Goal: Task Accomplishment & Management: Manage account settings

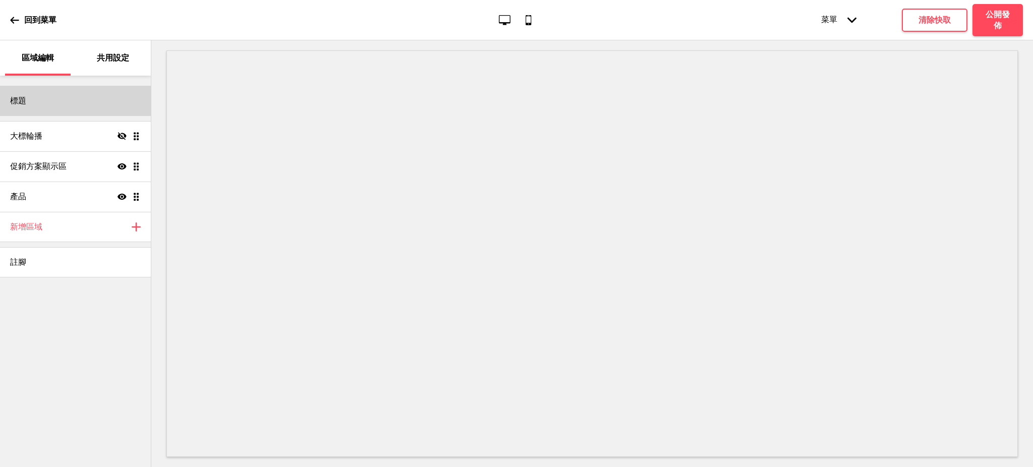
click at [50, 102] on div "標題" at bounding box center [75, 101] width 151 height 30
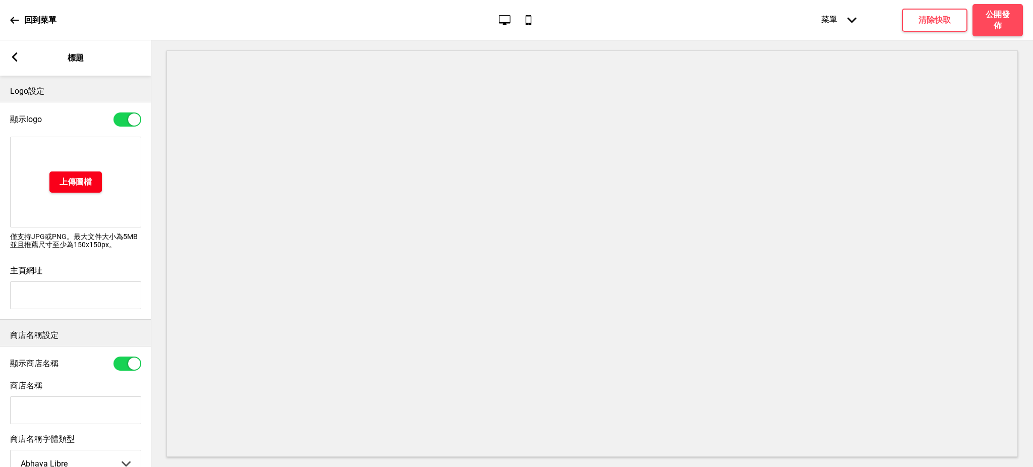
click at [69, 183] on h4 "上傳圖檔" at bounding box center [75, 181] width 32 height 11
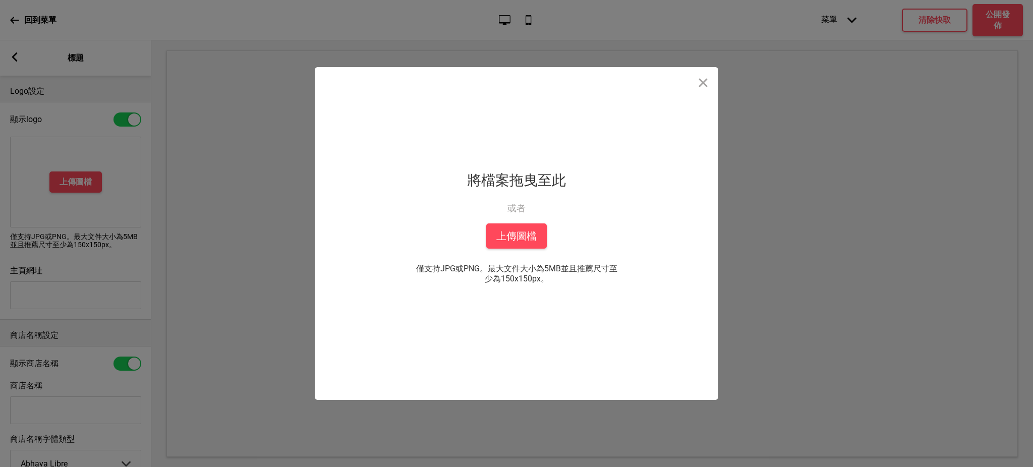
click at [479, 237] on div "拖放檔案到這裡 將檔案拖曳至此 或者 從你的本機中上傳 上傳圖檔 僅支持JPG或PNG。最大文件大小為5MB並且推薦尺寸至少為150x150px。 你也可以選自" at bounding box center [516, 233] width 252 height 333
click at [501, 237] on button "上傳圖檔" at bounding box center [516, 235] width 60 height 25
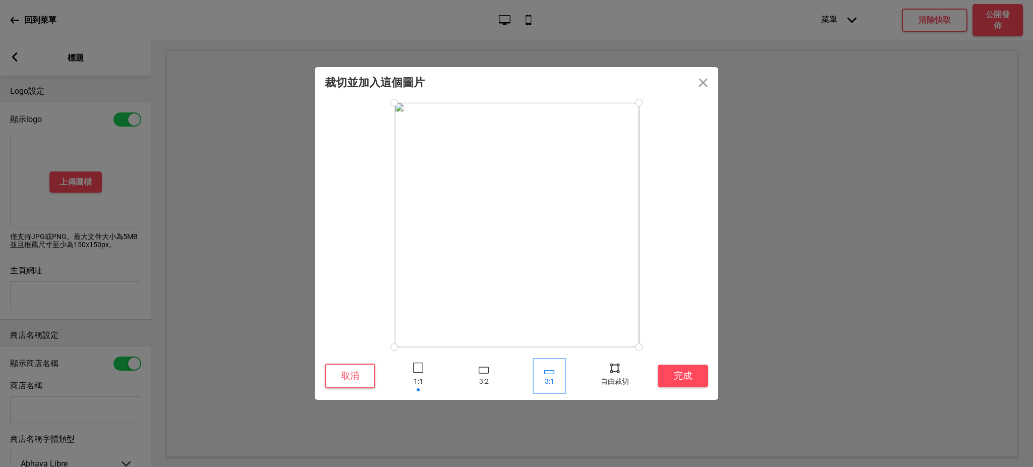
click at [551, 373] on div at bounding box center [549, 372] width 10 height 4
click at [620, 377] on div at bounding box center [614, 375] width 30 height 33
click at [608, 368] on div at bounding box center [614, 367] width 15 height 15
click at [638, 183] on div at bounding box center [639, 184] width 18 height 18
drag, startPoint x: 580, startPoint y: 123, endPoint x: 587, endPoint y: 214, distance: 91.5
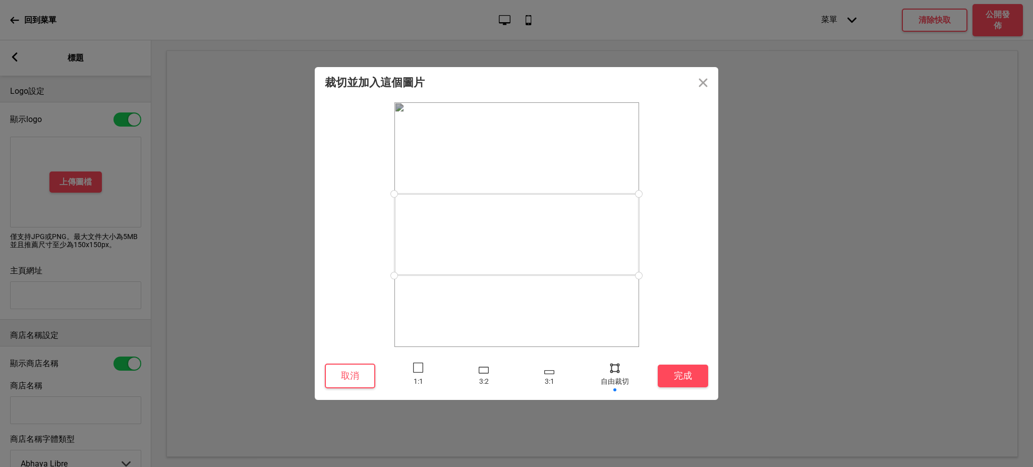
click at [587, 214] on div at bounding box center [516, 235] width 245 height 82
click at [684, 375] on button "完成" at bounding box center [682, 376] width 50 height 23
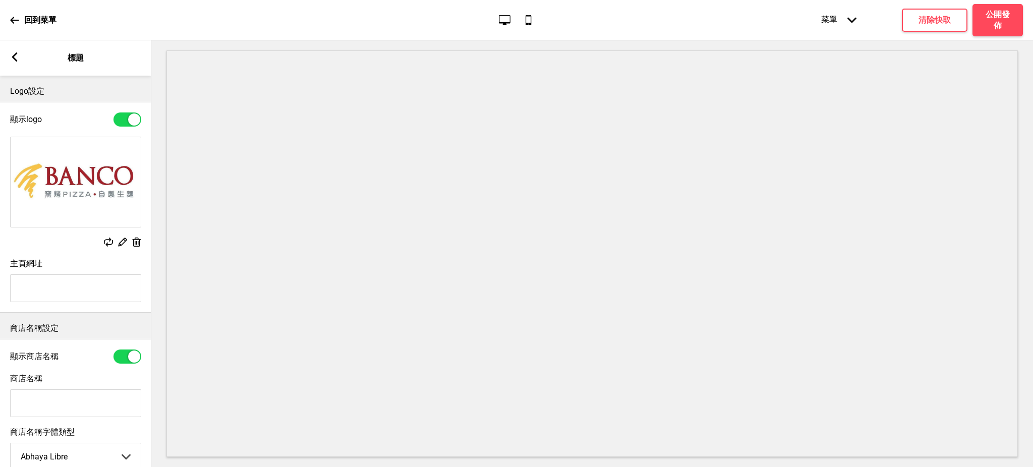
scroll to position [122, 0]
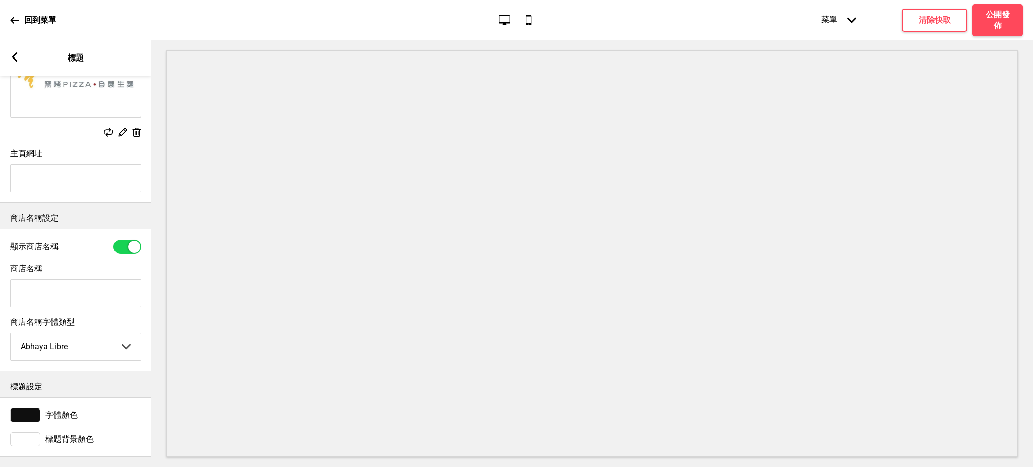
click at [35, 408] on div at bounding box center [25, 415] width 30 height 14
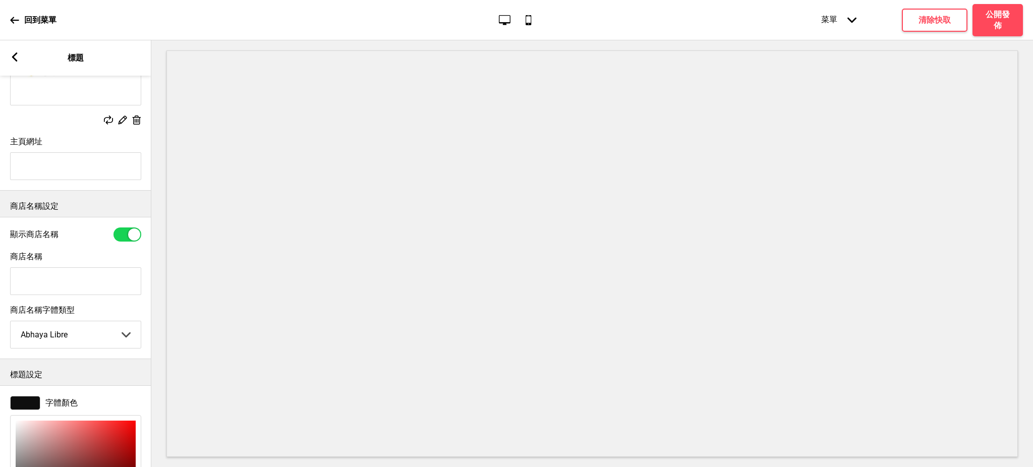
scroll to position [288, 0]
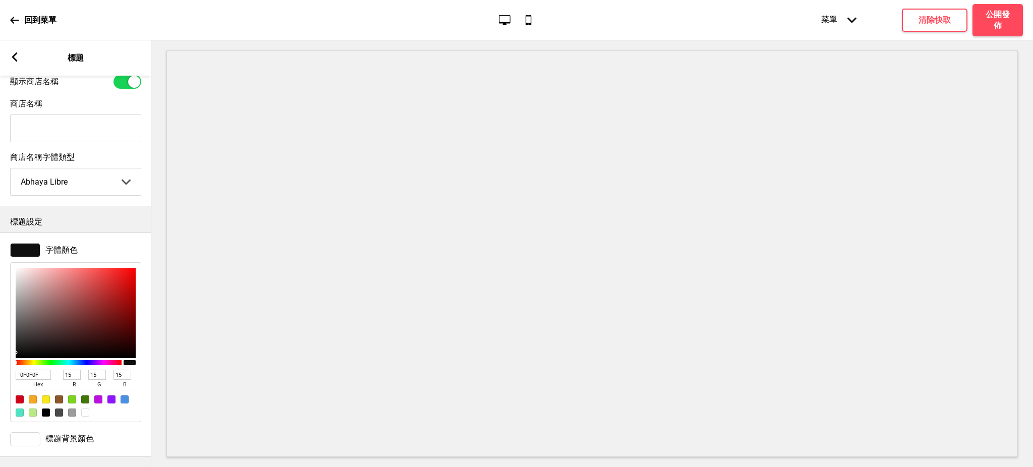
drag, startPoint x: 40, startPoint y: 366, endPoint x: 0, endPoint y: 361, distance: 40.6
click at [0, 361] on div "字體顏色 0F0F0F hex 15 r 15 g 15 b 100 a" at bounding box center [75, 332] width 151 height 189
paste input "AA242C"
type input "AA242C"
type input "170"
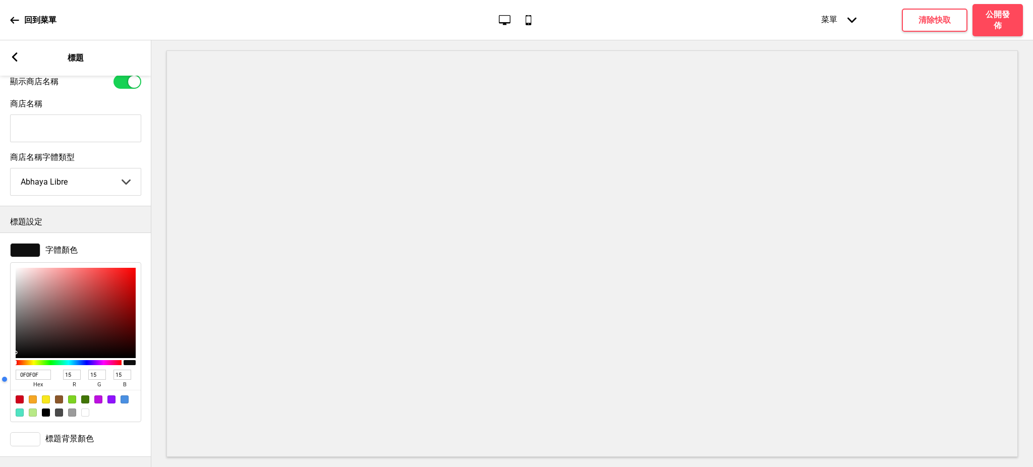
type input "36"
type input "44"
type input "AA242C"
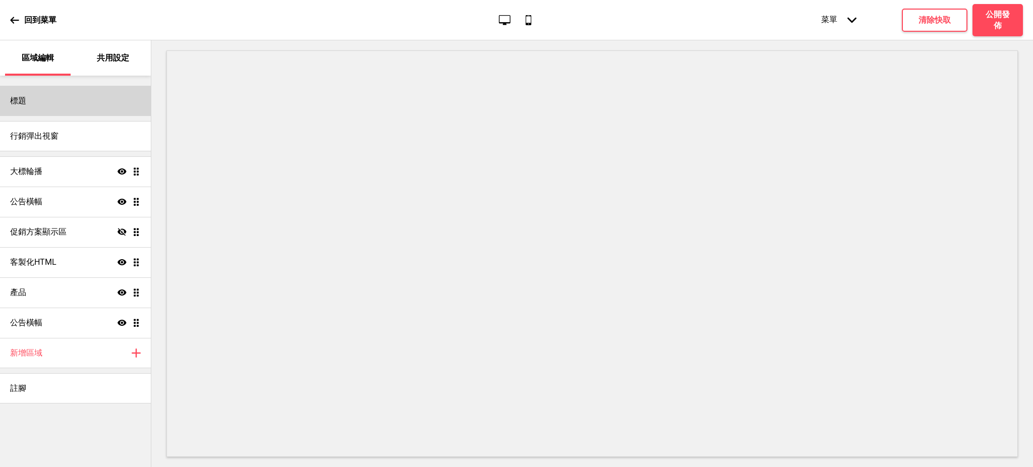
click at [83, 105] on div "標題" at bounding box center [75, 101] width 151 height 30
select select "Adobe Garamond Pro"
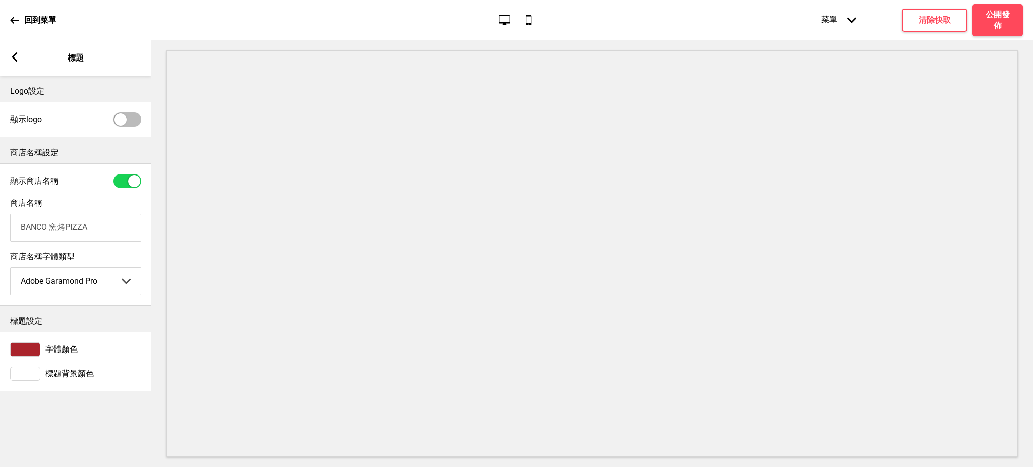
click at [26, 349] on div at bounding box center [25, 349] width 30 height 14
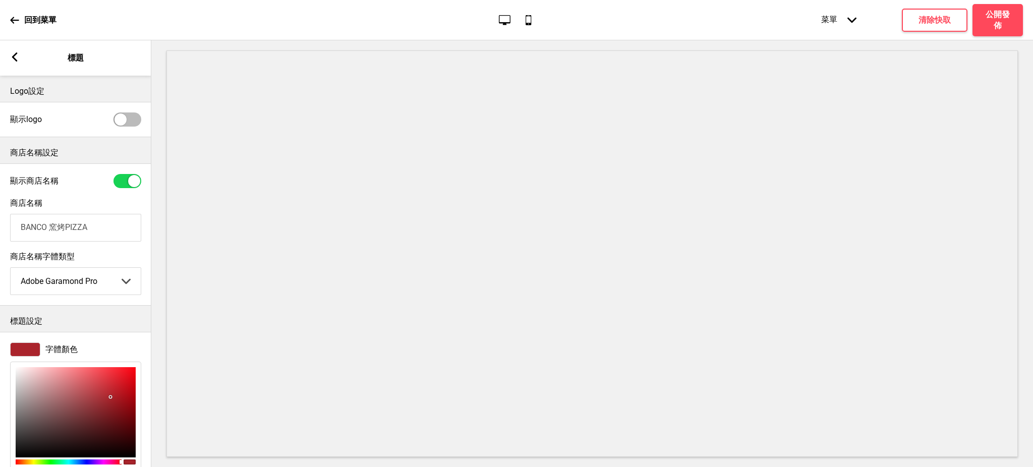
scroll to position [112, 0]
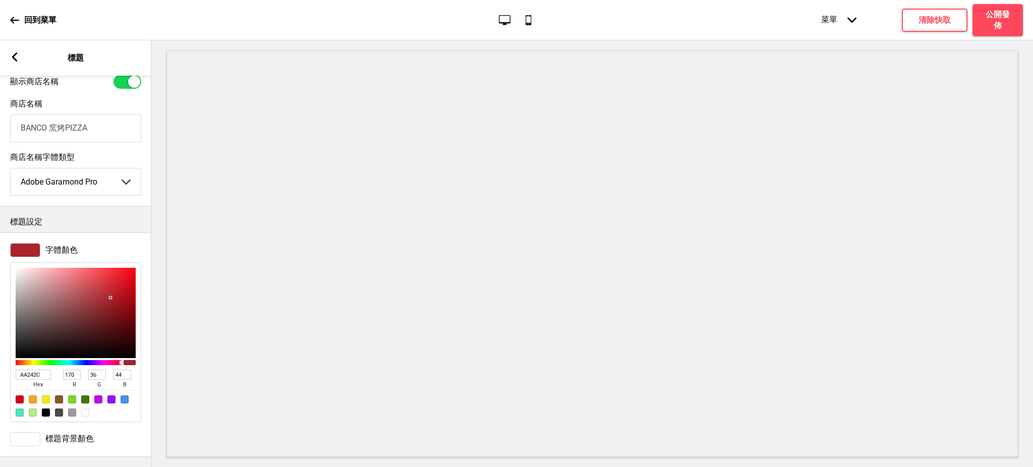
drag, startPoint x: 43, startPoint y: 362, endPoint x: 0, endPoint y: 371, distance: 44.2
click at [0, 371] on div "字體顏色 AA242C hex 170 r 36 g 44 b 100 a" at bounding box center [75, 332] width 151 height 189
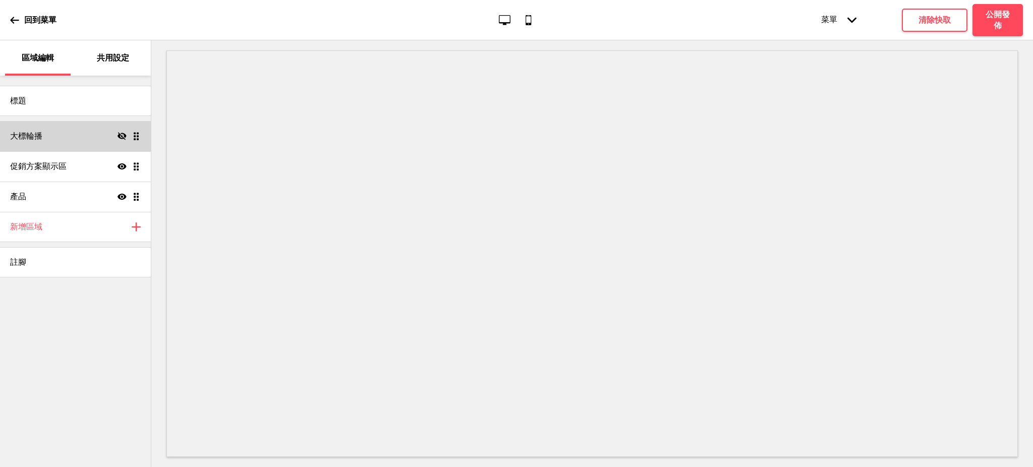
click at [123, 137] on icon at bounding box center [121, 136] width 9 height 8
click at [110, 58] on p "共用設定" at bounding box center [113, 57] width 32 height 11
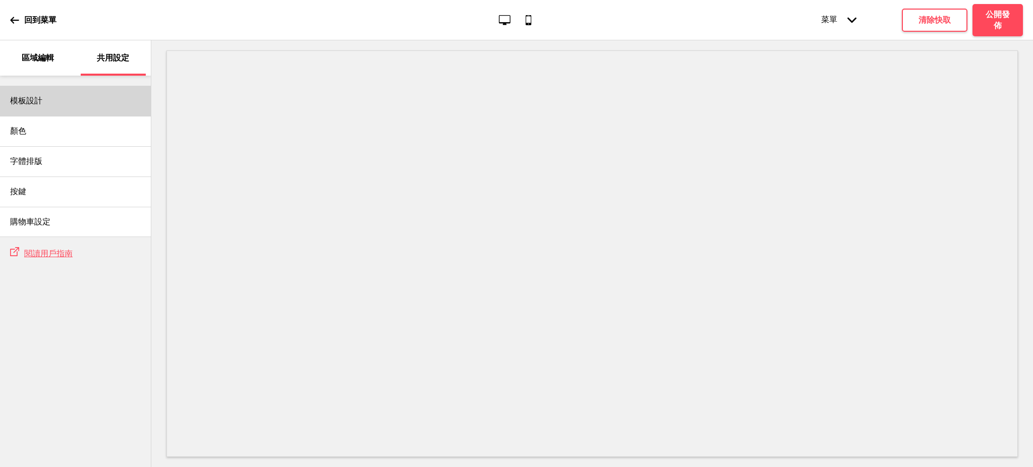
click at [113, 105] on div "模板設計" at bounding box center [75, 101] width 151 height 30
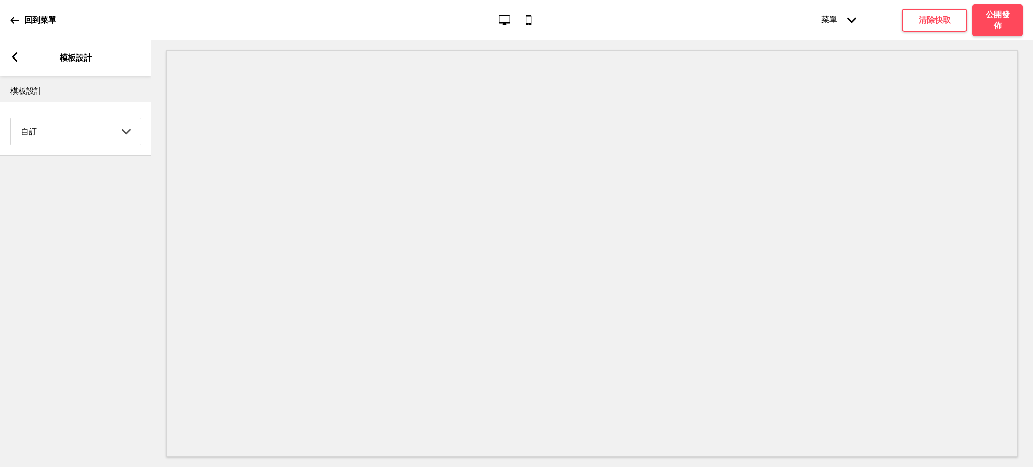
click at [94, 133] on select "Coffee 對比 深沉 大地 海洋 極簡 現代 Oddle 柔和 Yellow Fruits 自訂" at bounding box center [76, 131] width 130 height 27
select select "earth"
click at [11, 118] on select "Coffee 對比 深沉 大地 海洋 極簡 現代 Oddle 柔和 Yellow Fruits 自訂" at bounding box center [76, 131] width 130 height 27
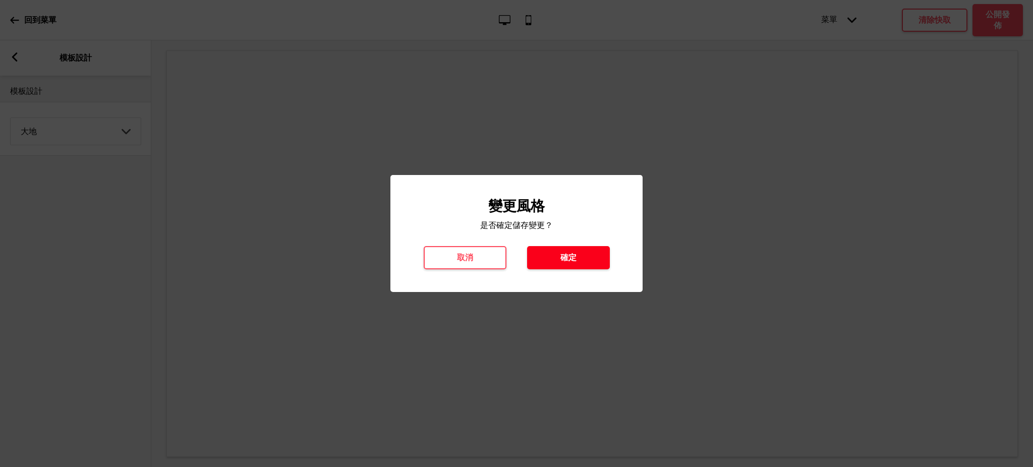
click at [590, 259] on button "確定" at bounding box center [568, 257] width 83 height 23
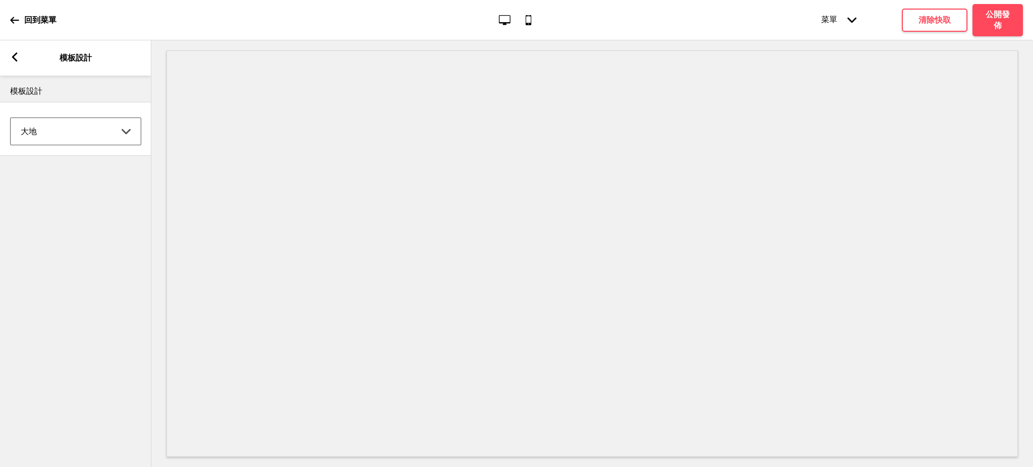
click at [12, 59] on rect at bounding box center [14, 56] width 9 height 9
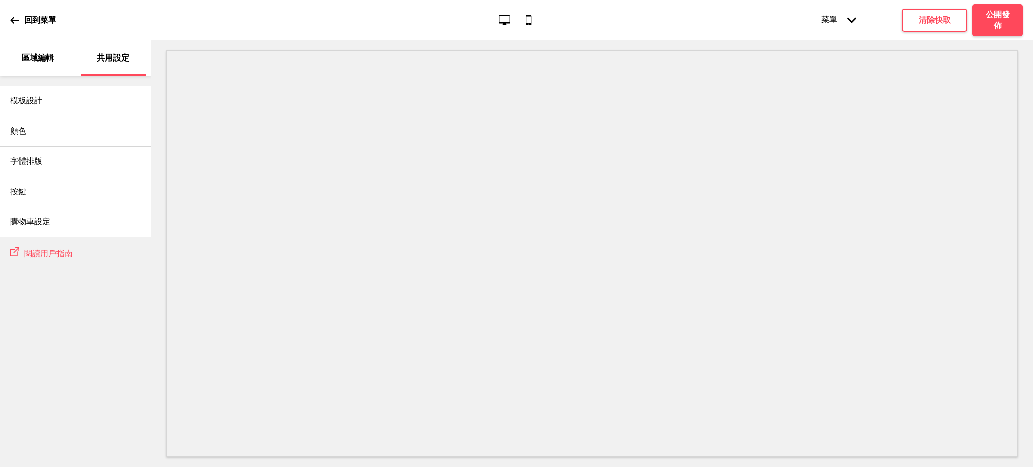
click at [29, 62] on p "區域編輯" at bounding box center [38, 57] width 32 height 11
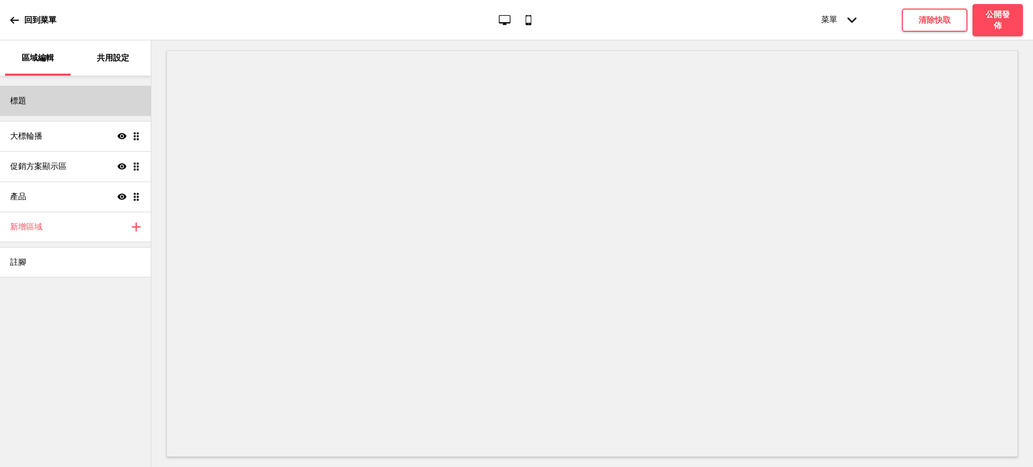
click at [91, 108] on div "標題" at bounding box center [75, 101] width 151 height 30
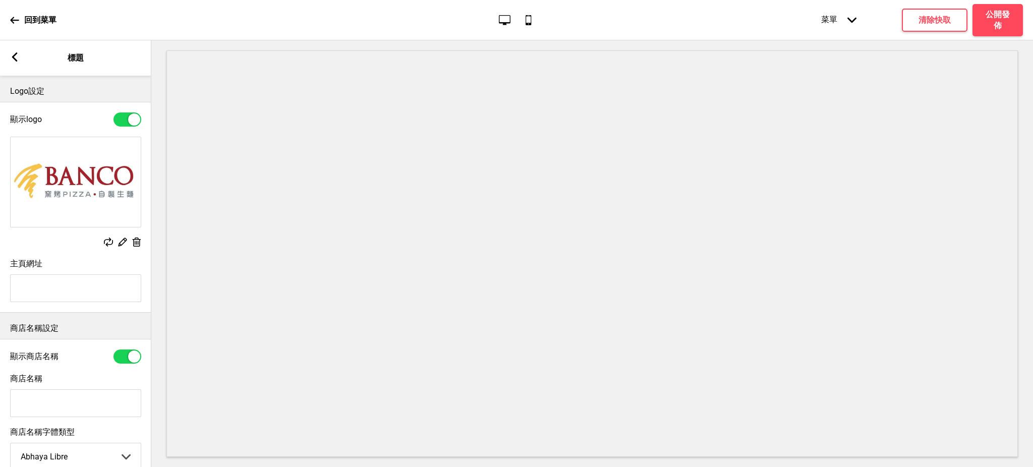
scroll to position [122, 0]
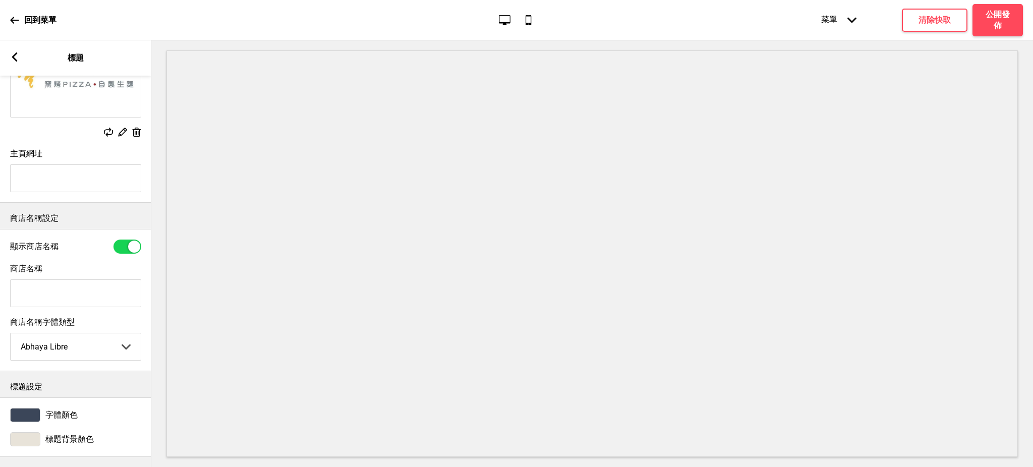
click at [32, 432] on div at bounding box center [25, 439] width 30 height 14
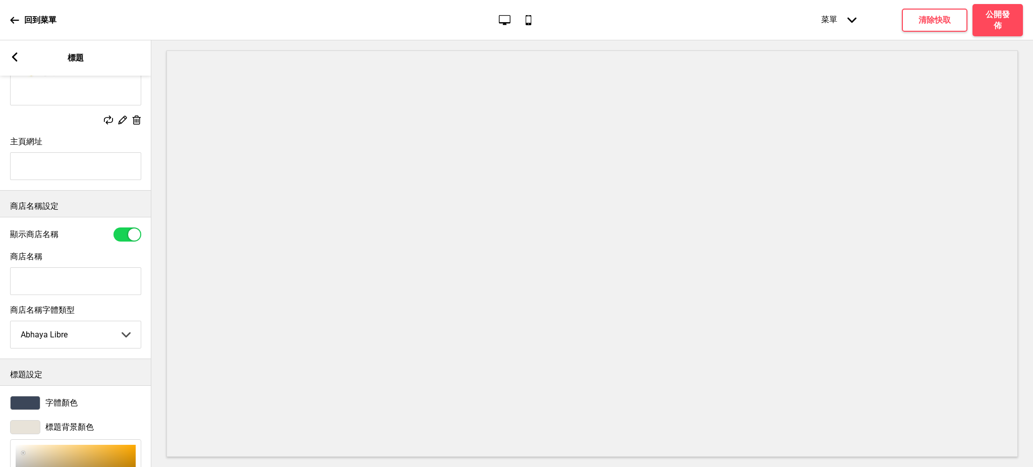
scroll to position [288, 0]
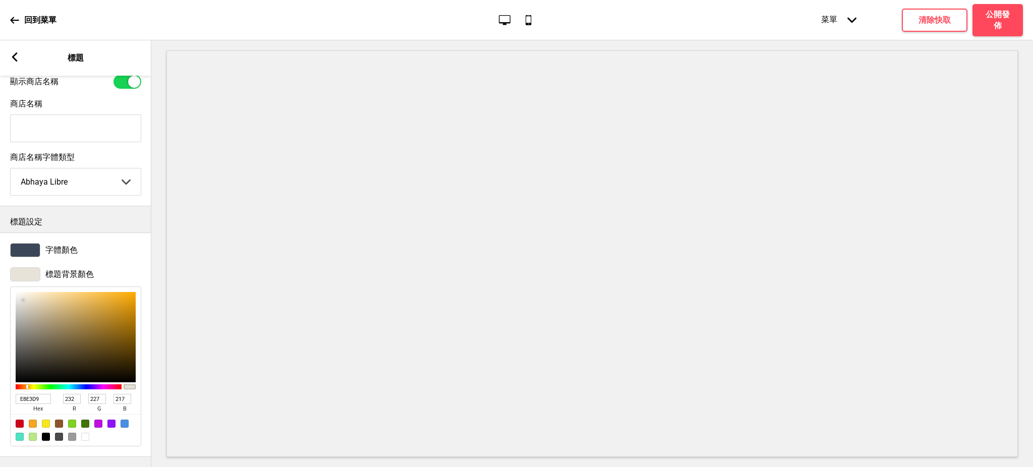
drag, startPoint x: 39, startPoint y: 390, endPoint x: 0, endPoint y: 386, distance: 39.1
click at [0, 386] on div "標題背景顏色 E8E3D9 hex 232 r 227 g 217 b 100 a" at bounding box center [75, 356] width 151 height 189
click at [81, 426] on div at bounding box center [76, 430] width 130 height 32
click at [23, 243] on div at bounding box center [25, 250] width 30 height 14
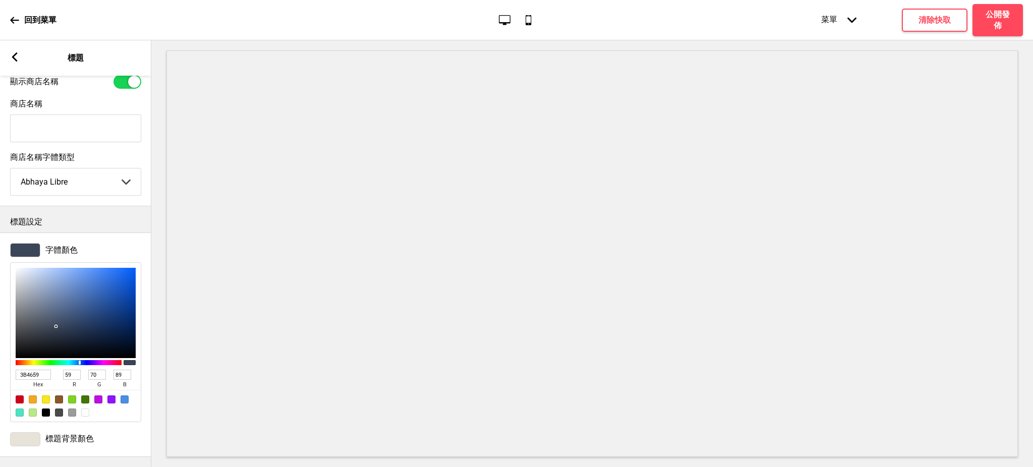
click at [22, 436] on div at bounding box center [25, 439] width 30 height 14
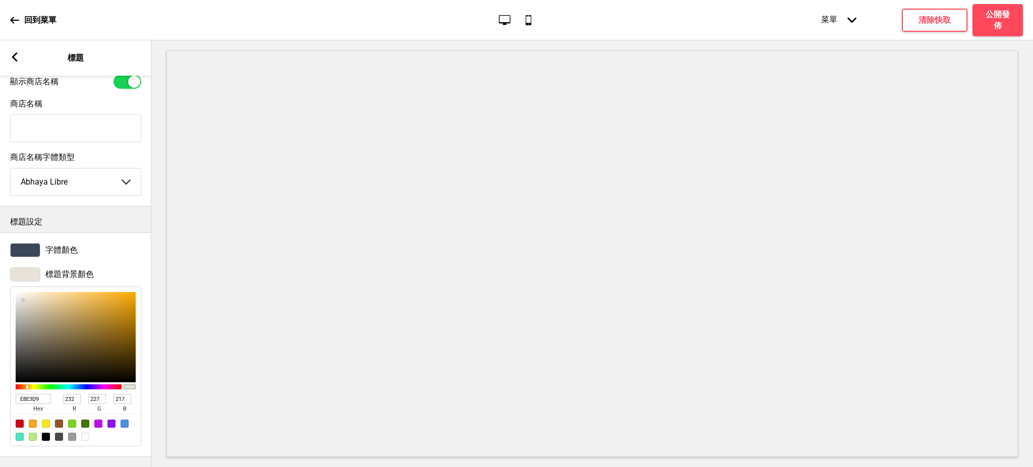
drag, startPoint x: 45, startPoint y: 384, endPoint x: 0, endPoint y: 376, distance: 45.5
click at [0, 376] on div "標題背景顏色 E8E3D9 hex 232 r 227 g 217 b 100 a" at bounding box center [75, 356] width 151 height 189
paste input "墨魚醬生麵"
type input "墨"
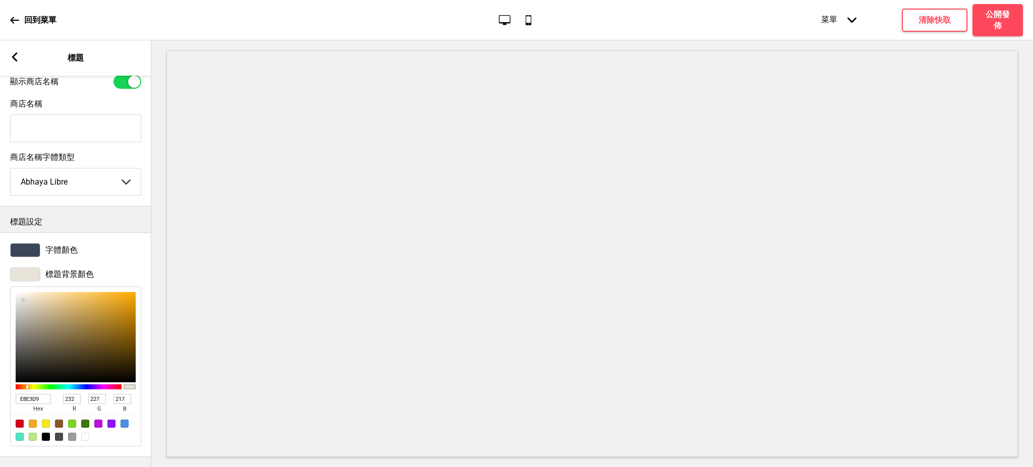
click at [86, 433] on div at bounding box center [85, 437] width 8 height 8
type input "FFFFFF"
type input "255"
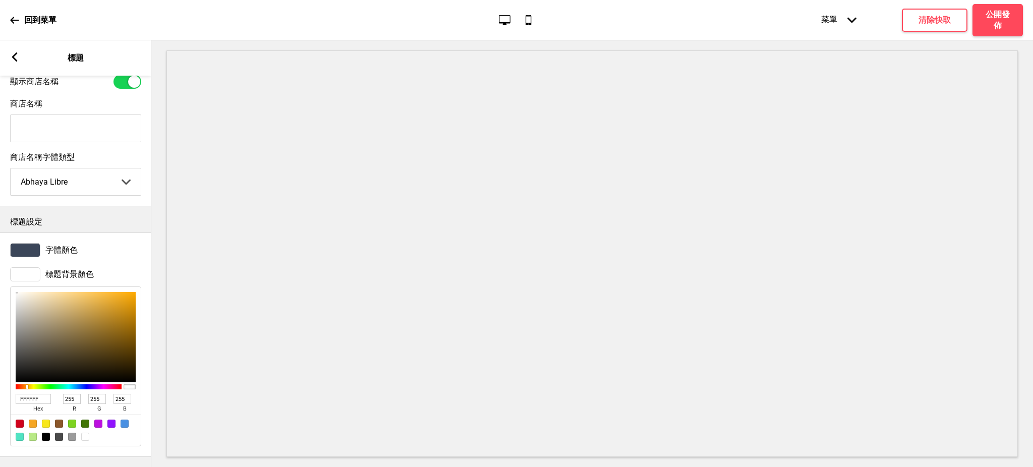
click at [29, 243] on div at bounding box center [25, 250] width 30 height 14
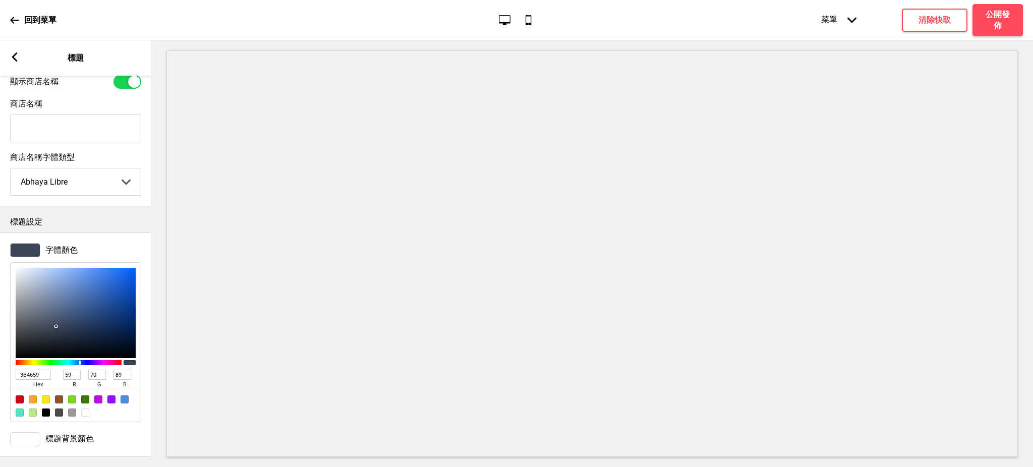
drag, startPoint x: 37, startPoint y: 364, endPoint x: 0, endPoint y: 365, distance: 36.8
click at [0, 365] on div "字體顏色 3B4659 hex 59 r 70 g 89 b 100 a" at bounding box center [75, 332] width 151 height 189
paste input "AA242C"
type input "AA242C"
type input "170"
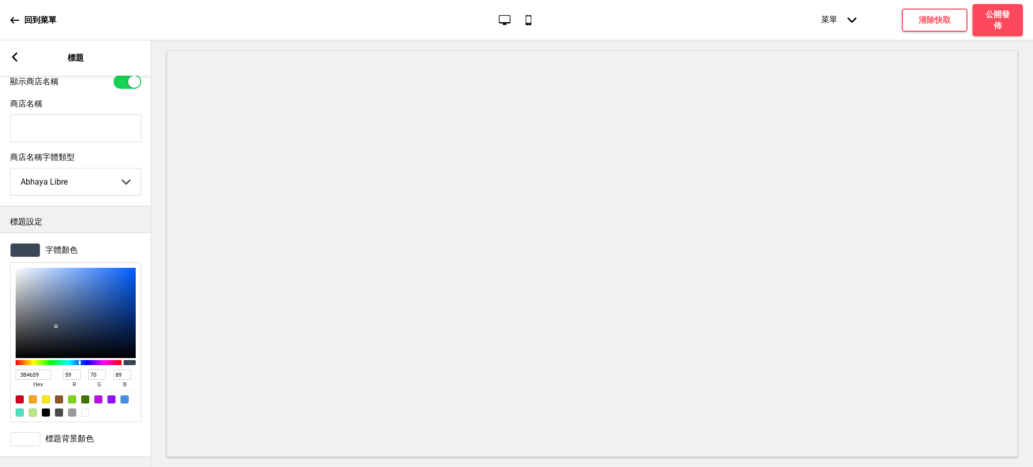
type input "36"
type input "44"
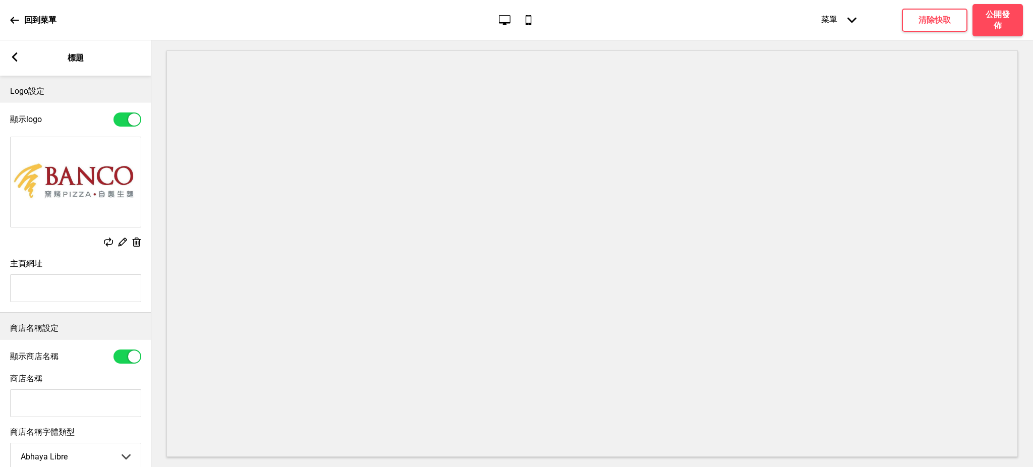
scroll to position [269, 0]
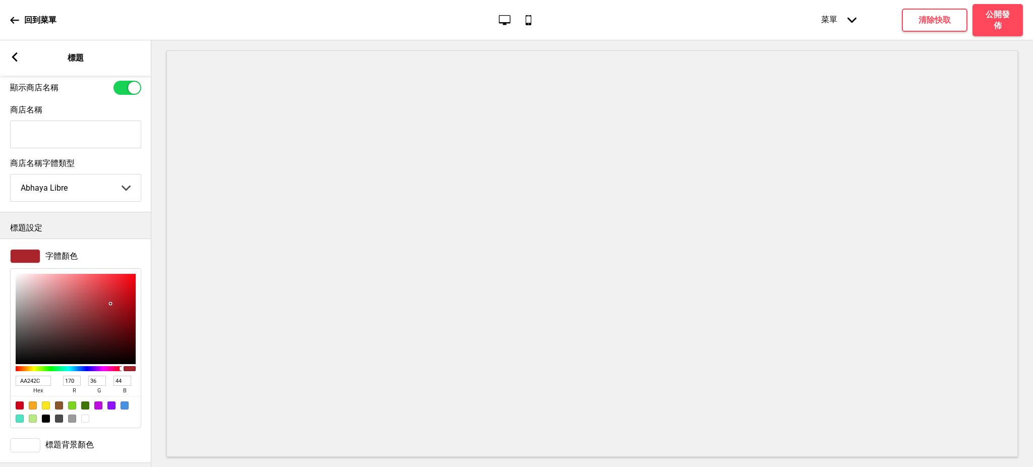
type input "AA242C"
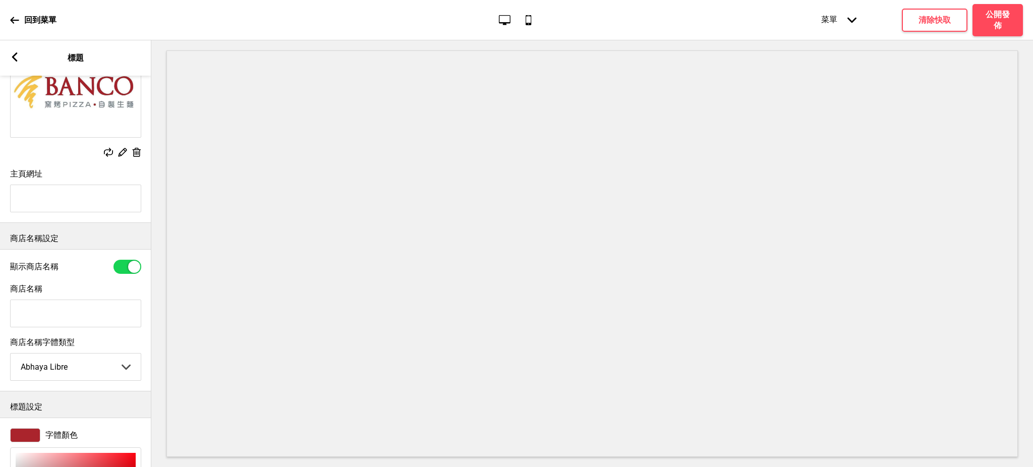
scroll to position [0, 0]
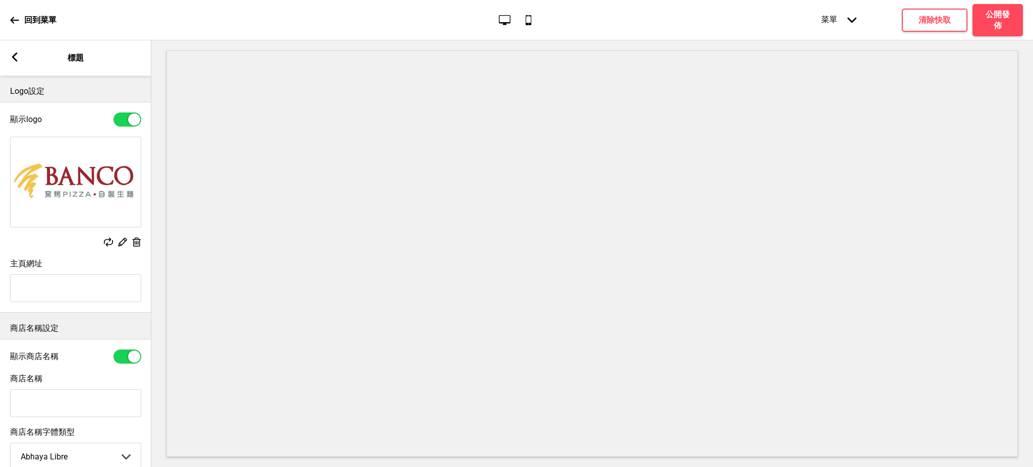
click at [41, 399] on input "商店名稱" at bounding box center [75, 403] width 131 height 28
paste input "BANCO棒可 窯烤PIZZA . 自製生麵 重[GEOGRAPHIC_DATA]"
drag, startPoint x: 106, startPoint y: 404, endPoint x: 63, endPoint y: 403, distance: 43.4
click at [63, 403] on input "BANCO棒可 窯烤PIZZA . 自製生麵 重[GEOGRAPHIC_DATA]" at bounding box center [75, 403] width 131 height 28
type input "BANCO棒可-重[GEOGRAPHIC_DATA]"
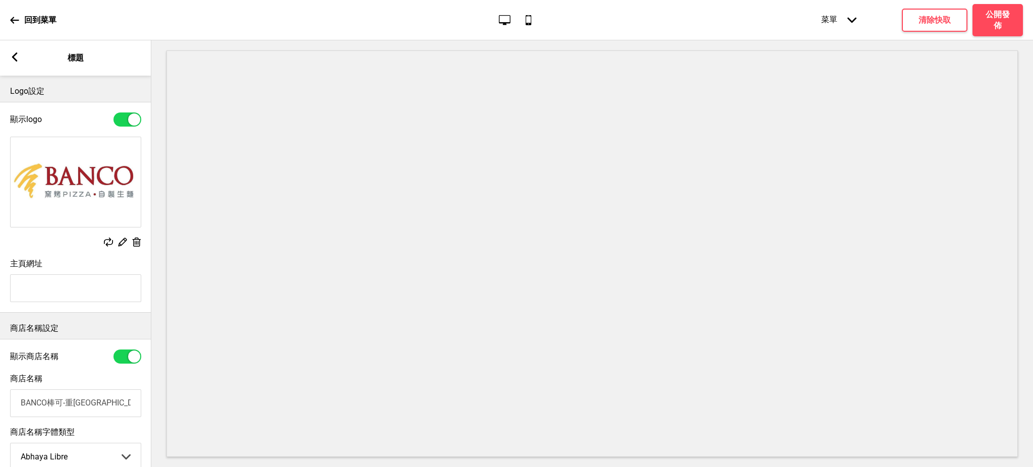
click at [13, 60] on rect at bounding box center [14, 56] width 9 height 9
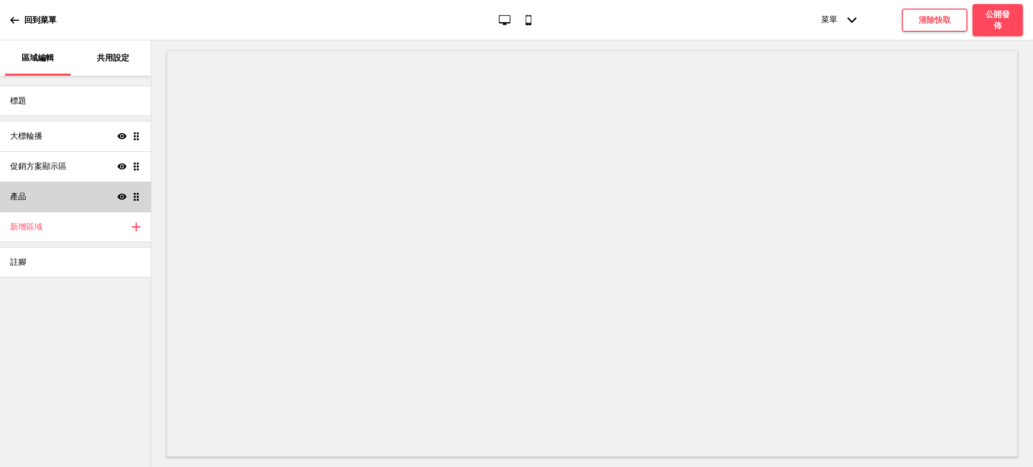
click at [41, 199] on div "產品 顯示 拖曳" at bounding box center [75, 196] width 151 height 30
select select "side"
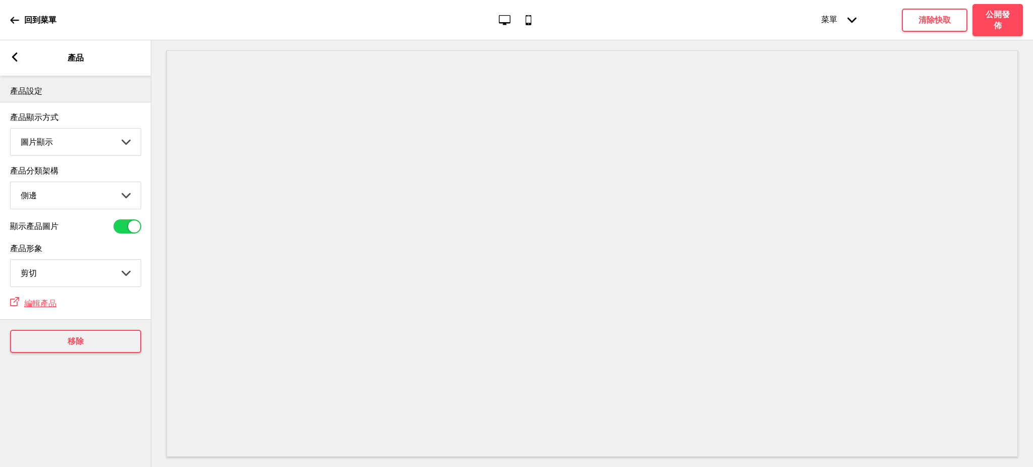
click at [67, 145] on select "圖片顯示 清單顯示" at bounding box center [76, 142] width 130 height 27
click at [63, 153] on select "圖片顯示 清單顯示" at bounding box center [76, 142] width 130 height 27
click at [66, 138] on select "圖片顯示 清單顯示" at bounding box center [76, 142] width 130 height 27
select select "list"
click at [11, 129] on select "圖片顯示 清單顯示" at bounding box center [76, 142] width 130 height 27
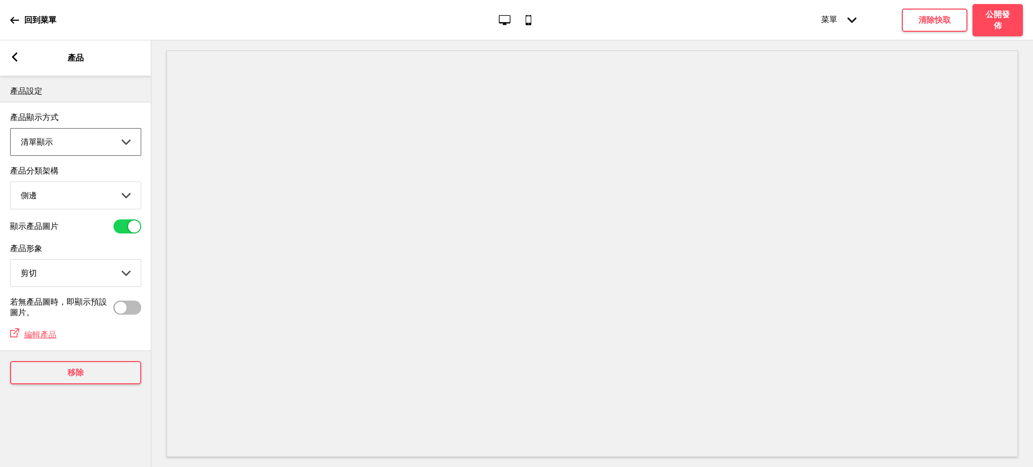
click at [51, 198] on select "頂端 側邊" at bounding box center [76, 195] width 130 height 27
select select "top"
click at [11, 183] on select "頂端 側邊" at bounding box center [76, 195] width 130 height 27
click at [17, 55] on rect at bounding box center [14, 56] width 9 height 9
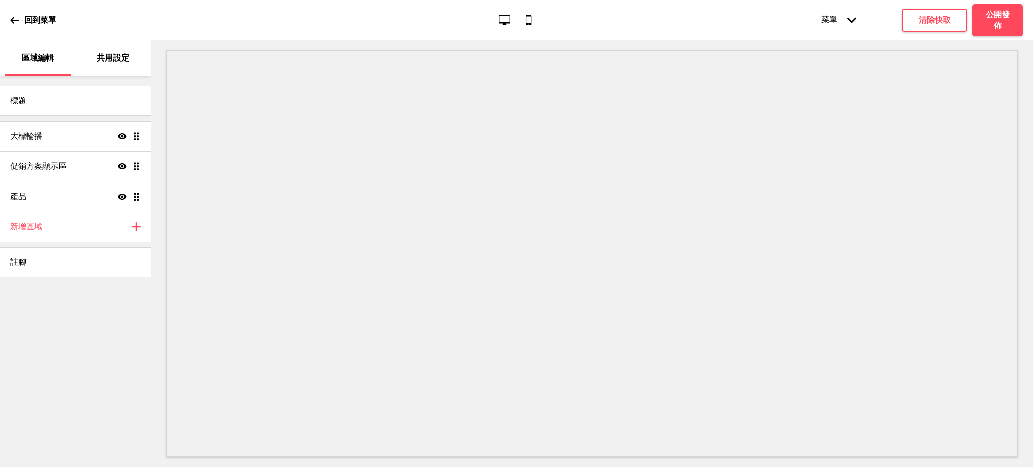
click at [110, 51] on div "共用設定" at bounding box center [114, 57] width 66 height 35
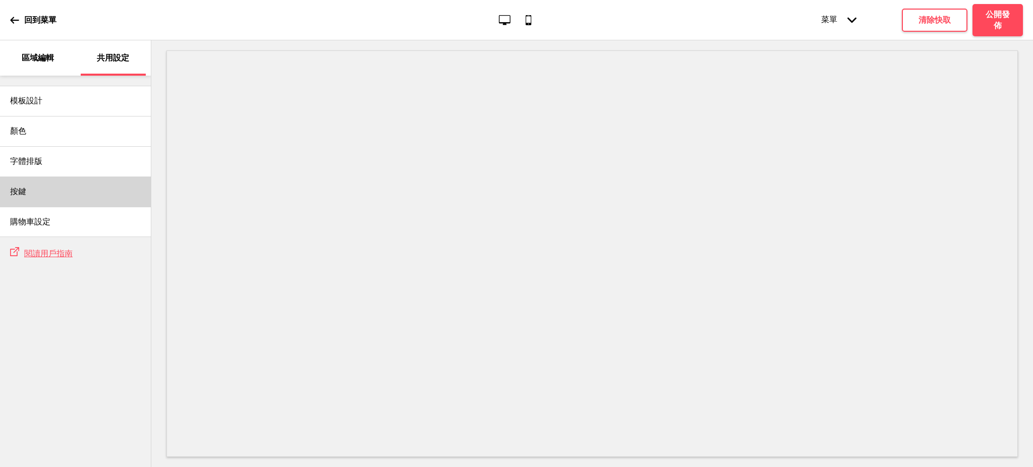
click at [35, 198] on div "按鍵" at bounding box center [75, 191] width 151 height 30
select select "square"
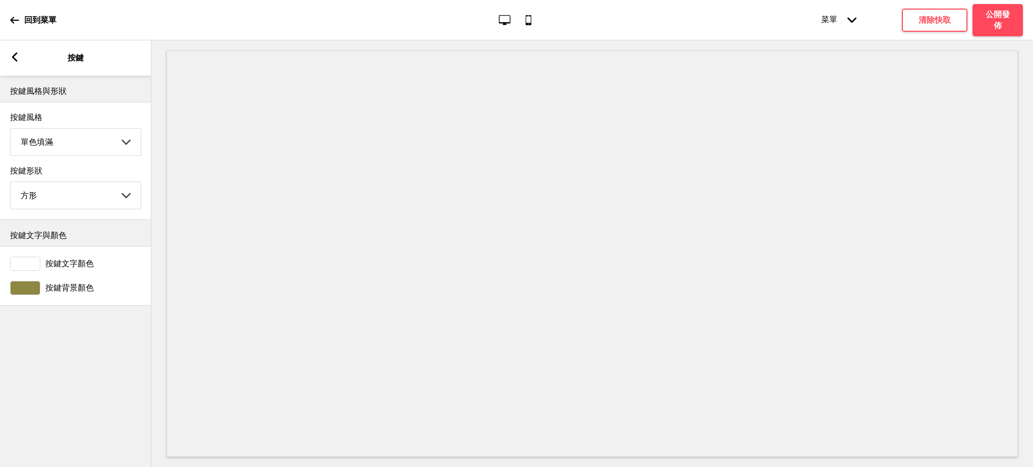
click at [33, 293] on div at bounding box center [25, 288] width 30 height 14
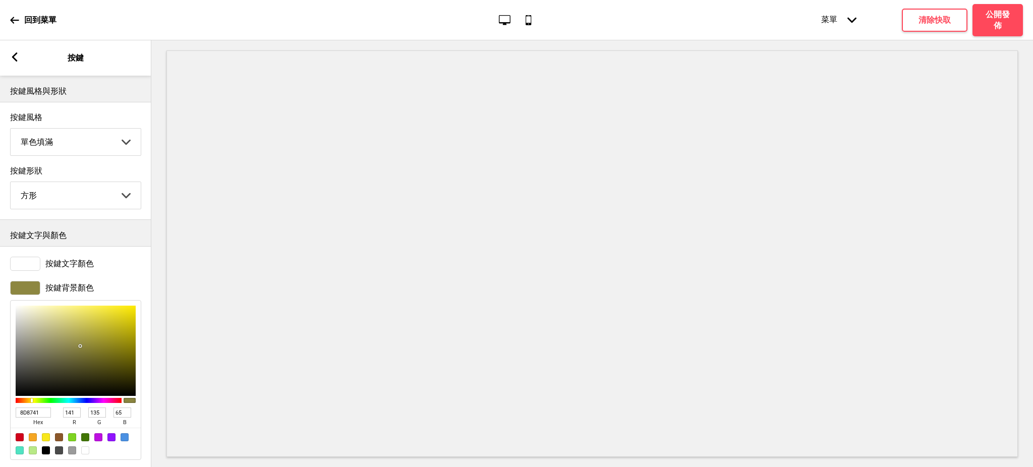
drag, startPoint x: 41, startPoint y: 418, endPoint x: 0, endPoint y: 416, distance: 40.9
click at [0, 416] on div "按鍵背景顏色 8D8741 hex 141 r 135 g 65 b 100 a" at bounding box center [75, 370] width 151 height 189
paste input "BANCO棒可 窯烤PIZZA . 自製生麵 重[GEOGRAPHIC_DATA]"
paste input "AA242C"
type input "AA242C"
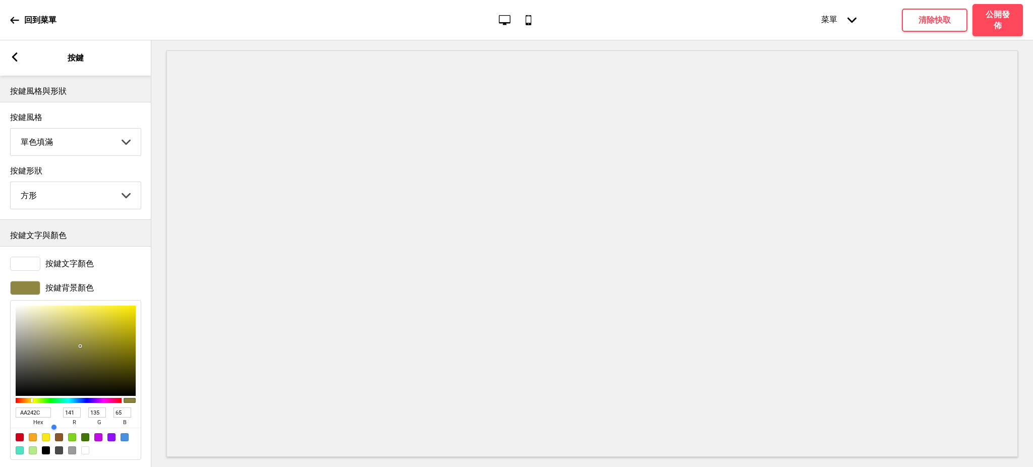
type input "170"
type input "36"
type input "44"
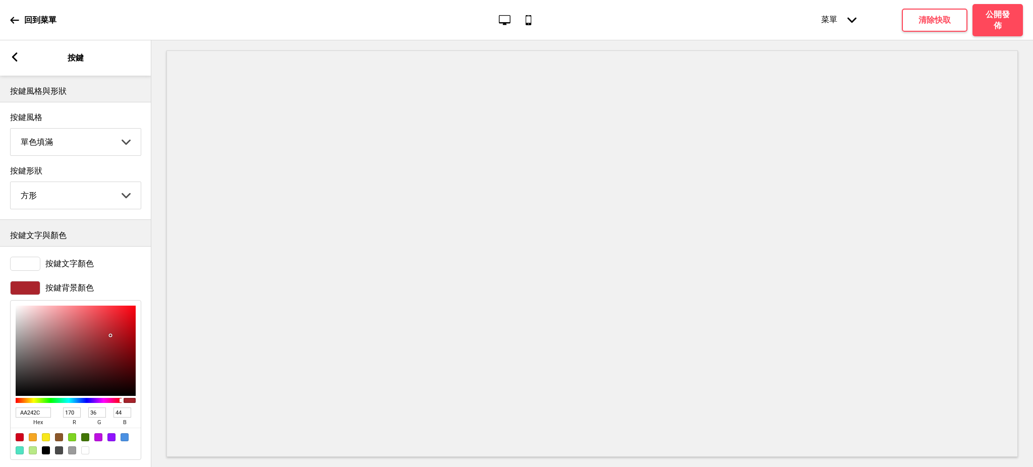
type input "AA242C"
click at [58, 205] on select "圓形 方形 橢圓形" at bounding box center [76, 195] width 130 height 27
click at [11, 183] on select "圓形 方形 橢圓形" at bounding box center [76, 195] width 130 height 27
click at [85, 206] on select "圓形 方形 橢圓形" at bounding box center [76, 195] width 130 height 27
select select "pill"
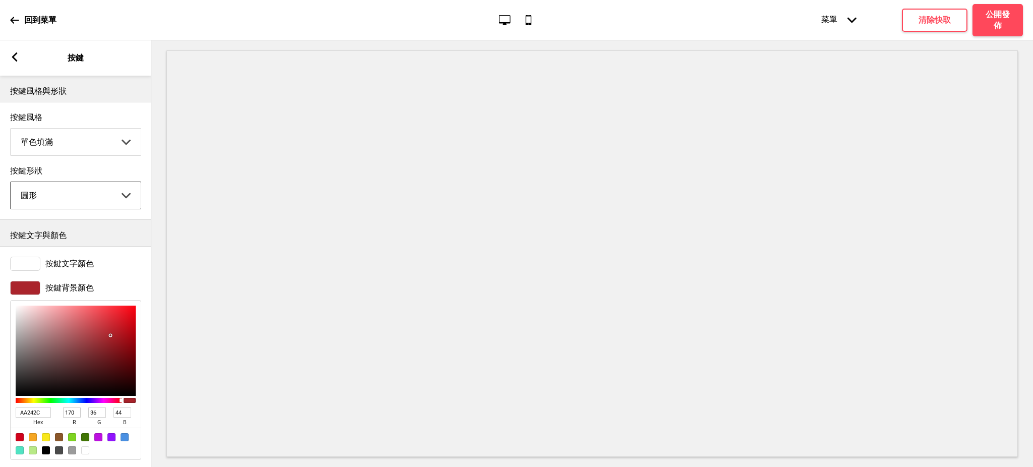
click at [11, 183] on select "圓形 方形 橢圓形" at bounding box center [76, 195] width 130 height 27
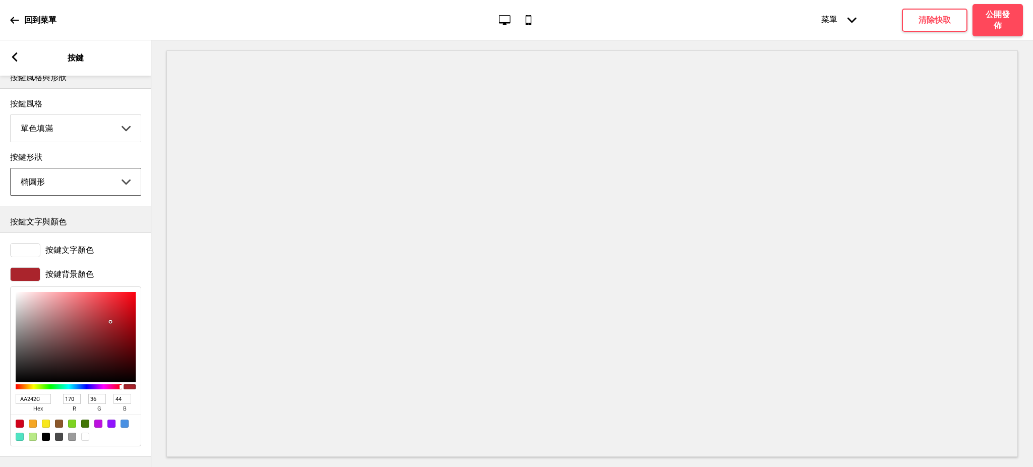
click at [13, 57] on icon at bounding box center [15, 56] width 6 height 9
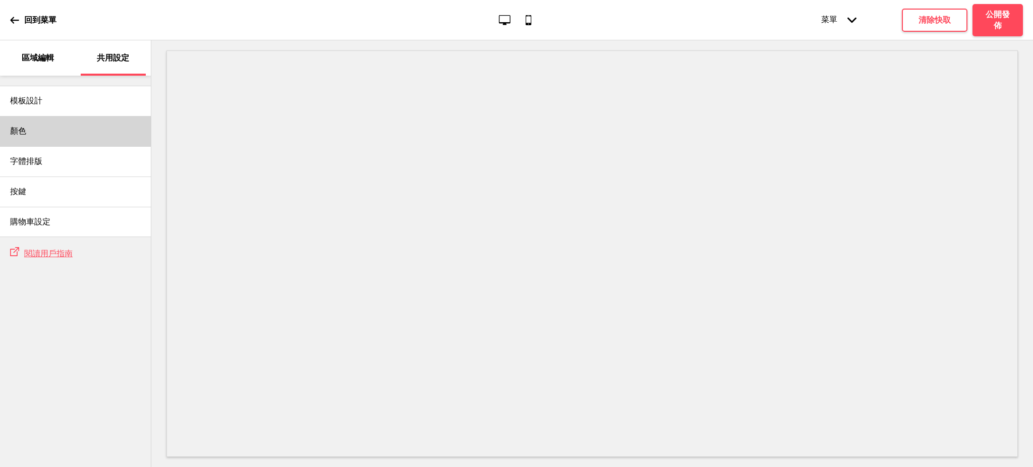
click at [47, 134] on div "顏色" at bounding box center [75, 131] width 151 height 30
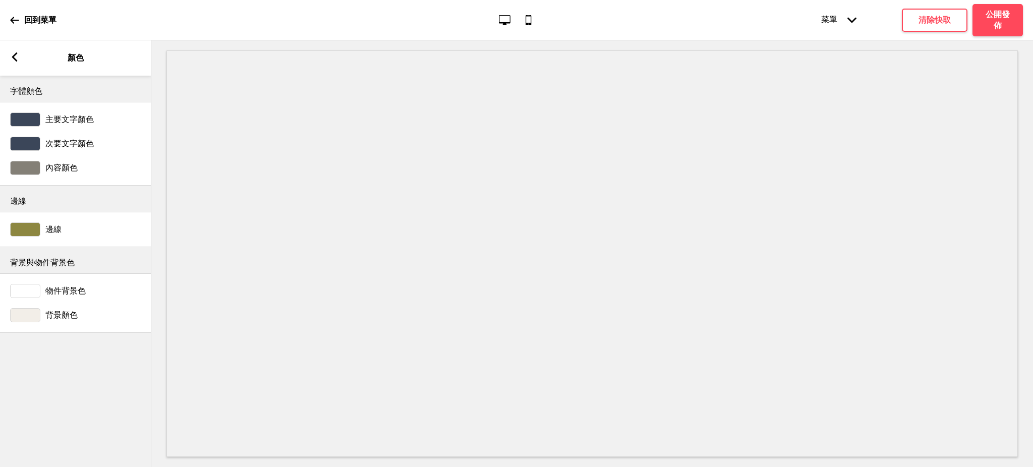
click at [32, 120] on div at bounding box center [25, 119] width 30 height 14
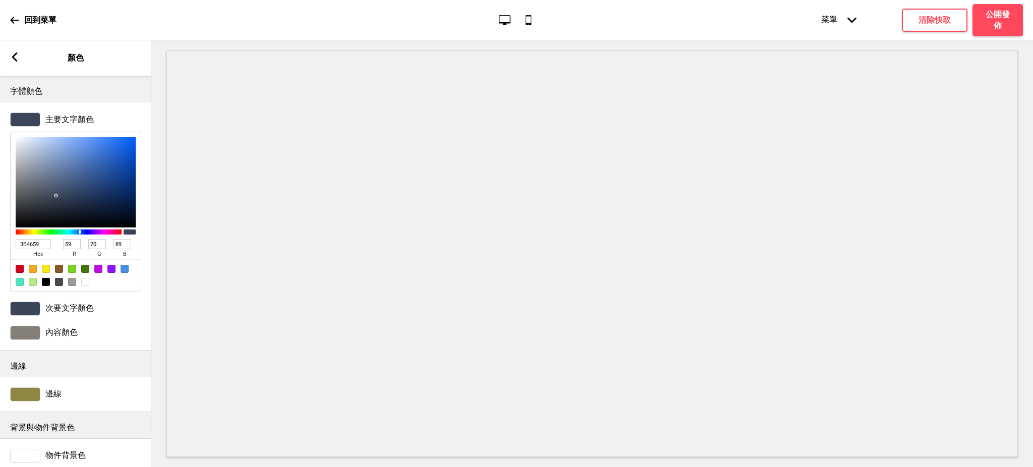
click at [45, 282] on div at bounding box center [46, 282] width 8 height 8
type input "000000"
type input "0"
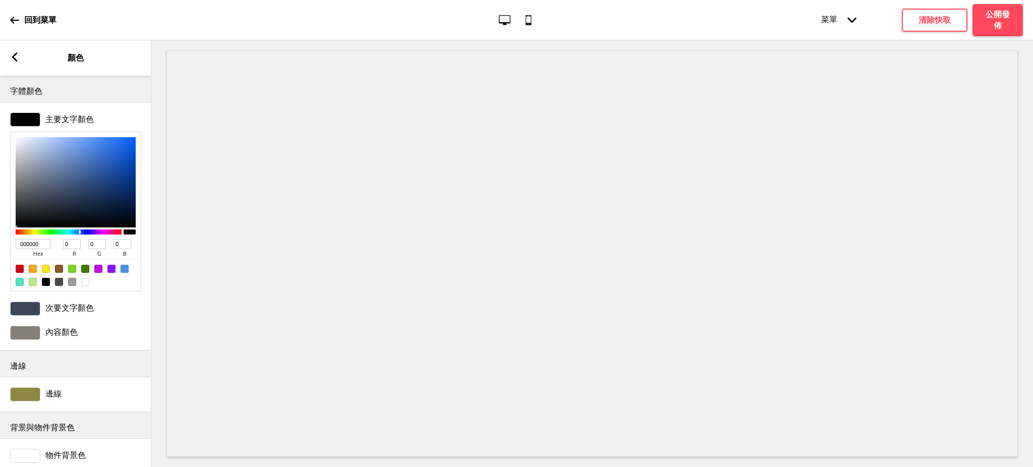
click at [31, 307] on div at bounding box center [25, 308] width 30 height 14
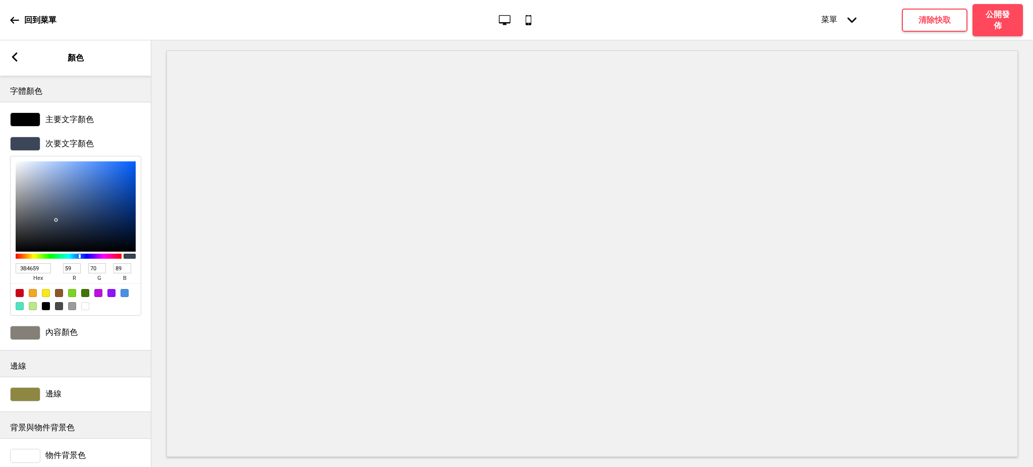
click at [47, 310] on div at bounding box center [46, 306] width 8 height 8
type input "000000"
type input "0"
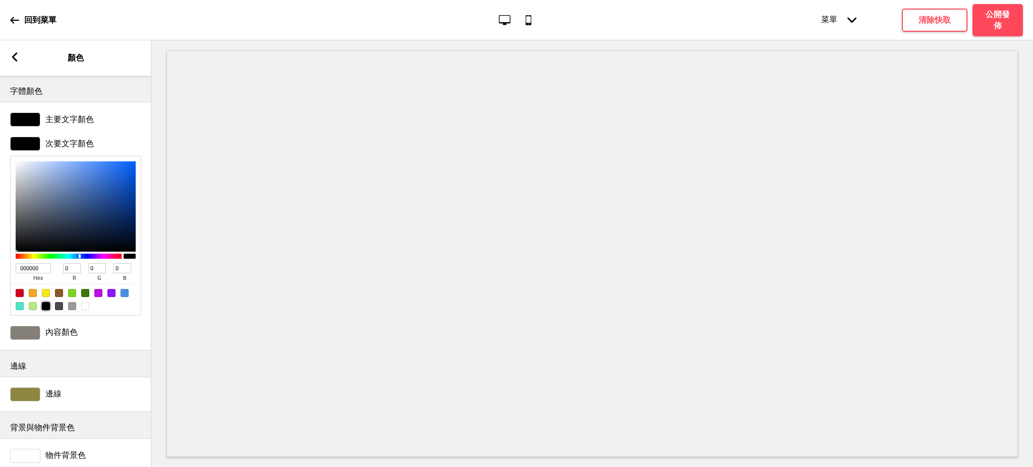
click at [45, 310] on div at bounding box center [46, 306] width 8 height 8
click at [32, 403] on div "邊線" at bounding box center [75, 394] width 151 height 24
click at [25, 396] on div at bounding box center [25, 394] width 30 height 14
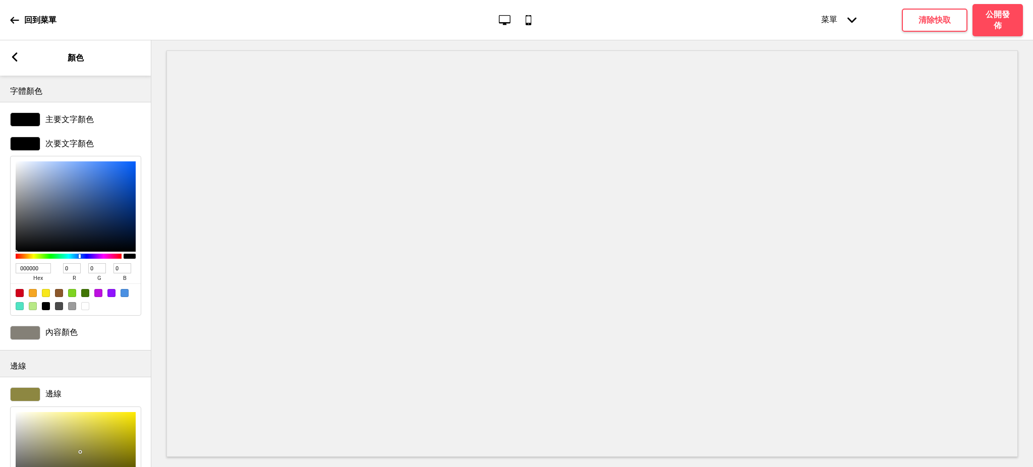
scroll to position [179, 0]
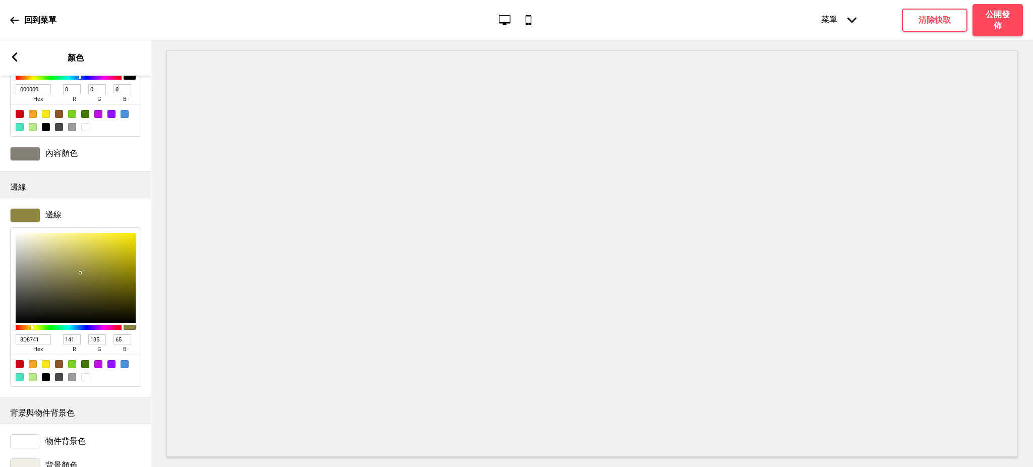
drag, startPoint x: 47, startPoint y: 341, endPoint x: 0, endPoint y: 341, distance: 46.9
click at [0, 341] on div "邊線 8D8741 hex 141 r 135 g 65 b 100 a" at bounding box center [75, 297] width 151 height 189
paste input "AA242C"
type input "AA242C"
type input "170"
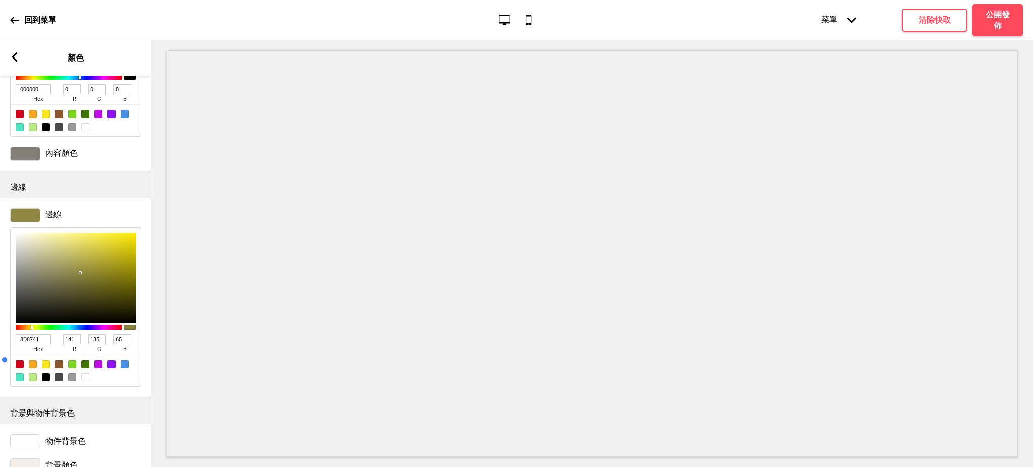
type input "36"
type input "44"
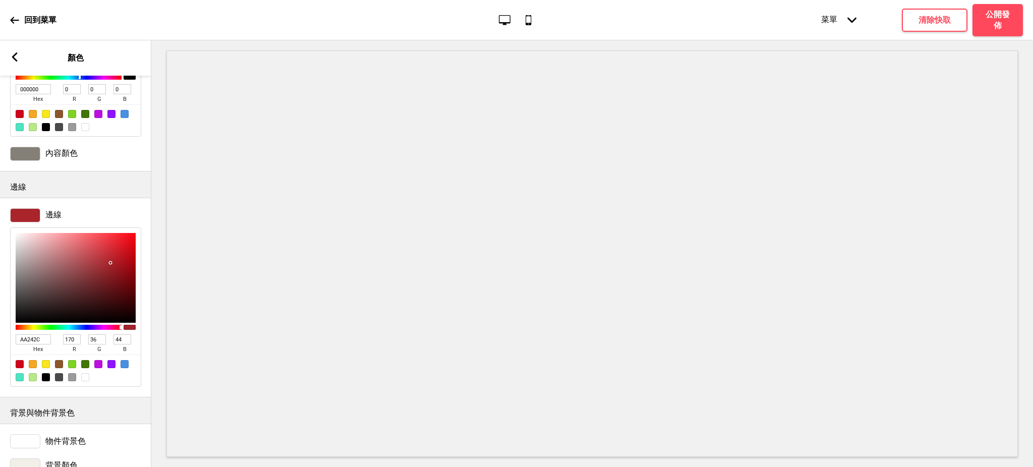
type input "AA242C"
click at [930, 23] on h4 "清除快取" at bounding box center [934, 20] width 32 height 11
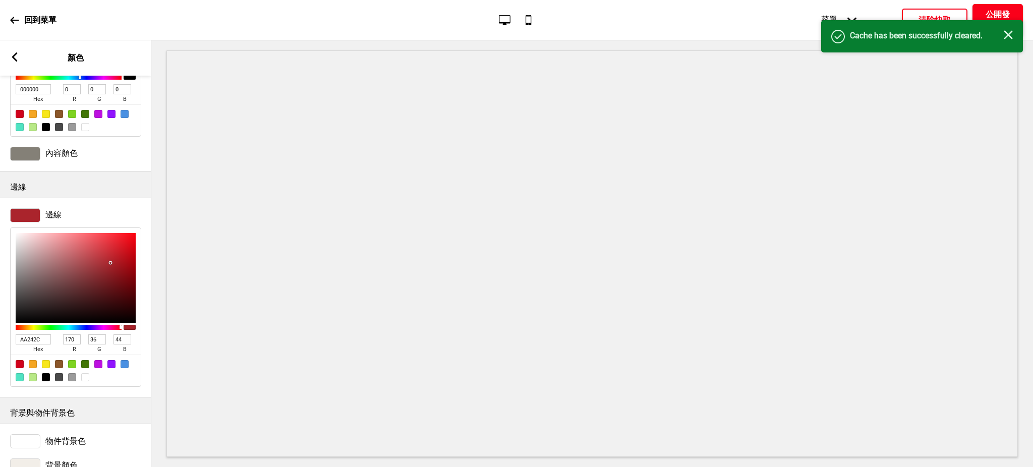
click at [997, 16] on h4 "公開發佈" at bounding box center [997, 20] width 30 height 22
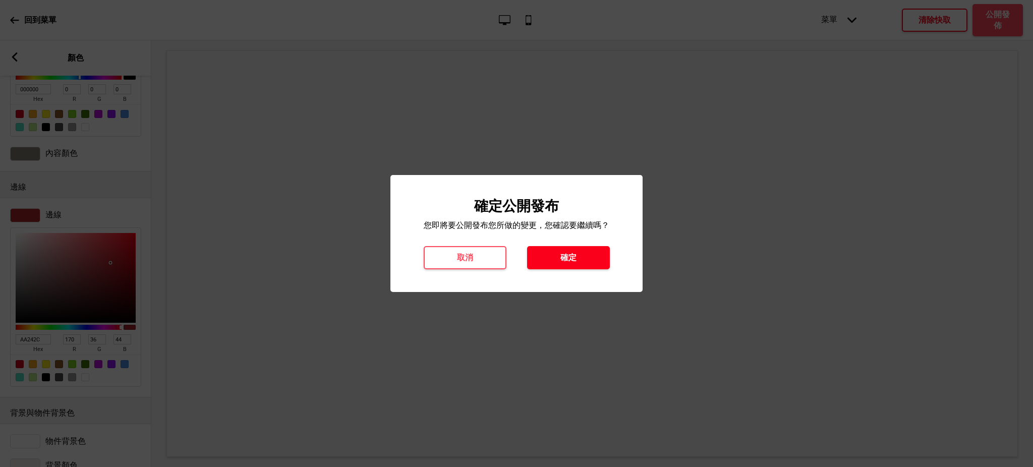
click at [571, 261] on h4 "確定" at bounding box center [568, 257] width 16 height 11
